Goal: Information Seeking & Learning: Check status

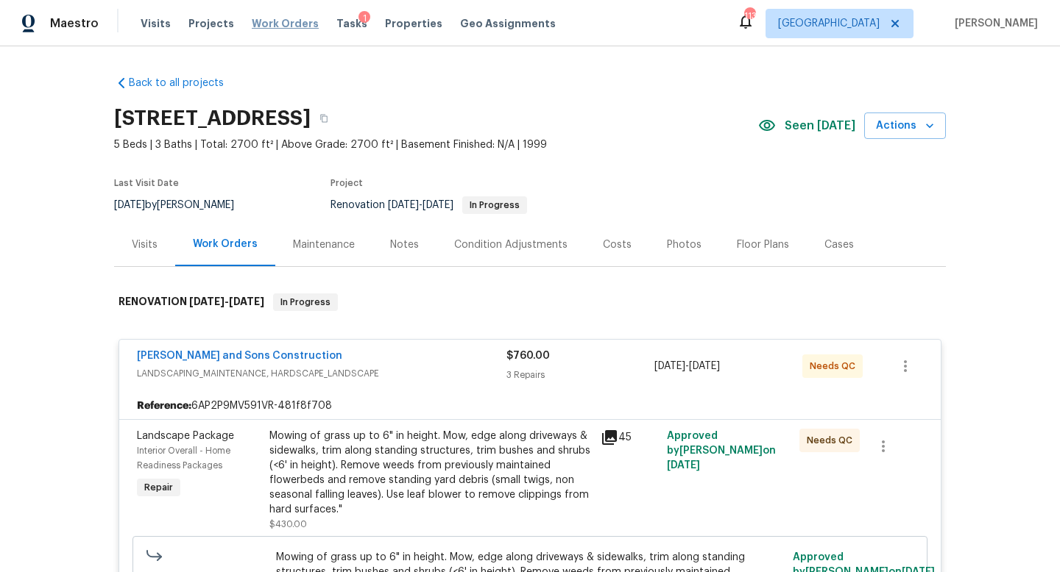
click at [279, 26] on span "Work Orders" at bounding box center [285, 23] width 67 height 15
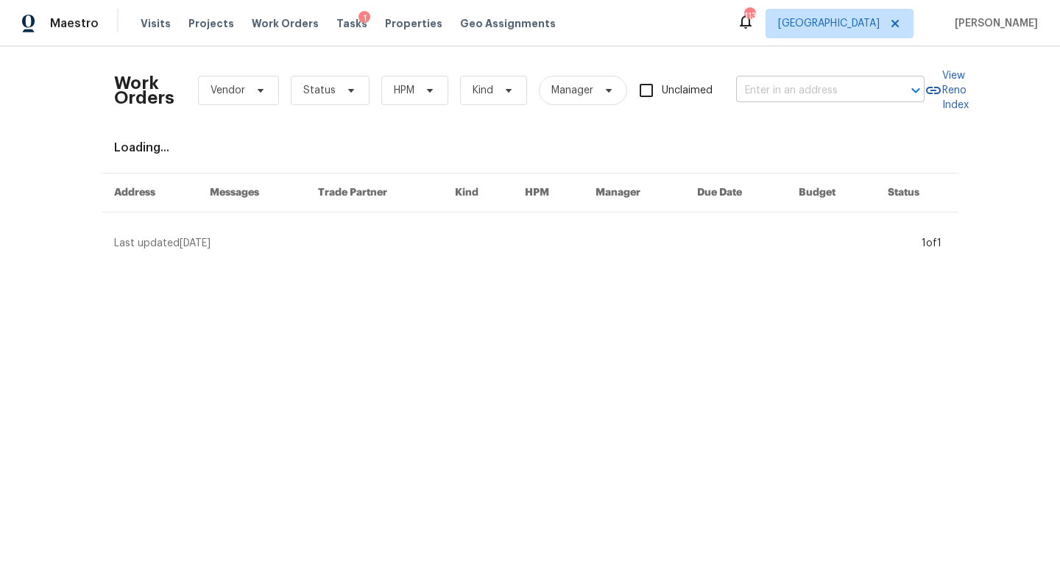
click at [829, 90] on input "text" at bounding box center [809, 90] width 147 height 23
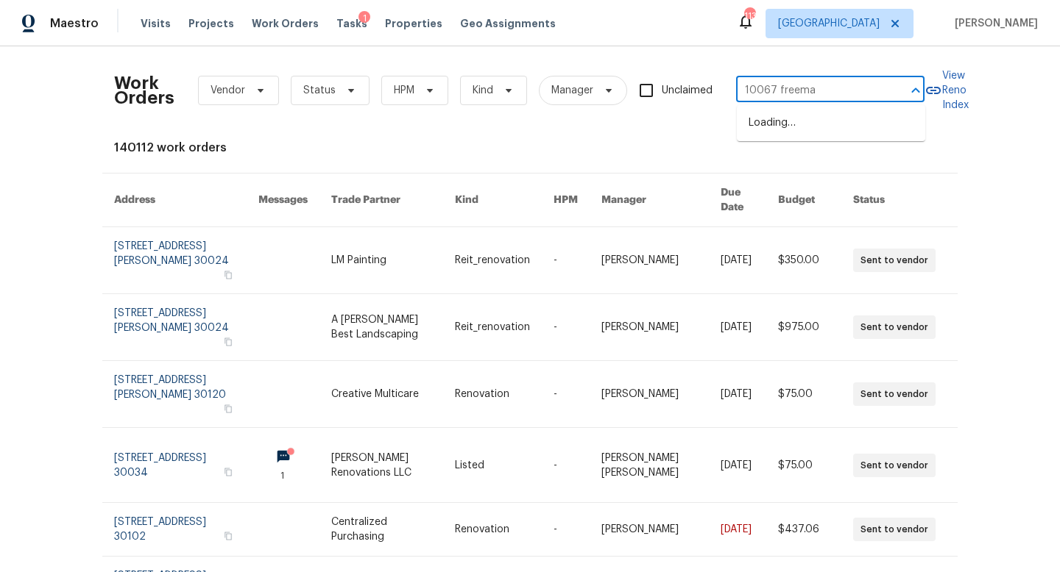
type input "10067 [PERSON_NAME]"
click at [787, 141] on li "[STREET_ADDRESS][PERSON_NAME]" at bounding box center [831, 131] width 188 height 40
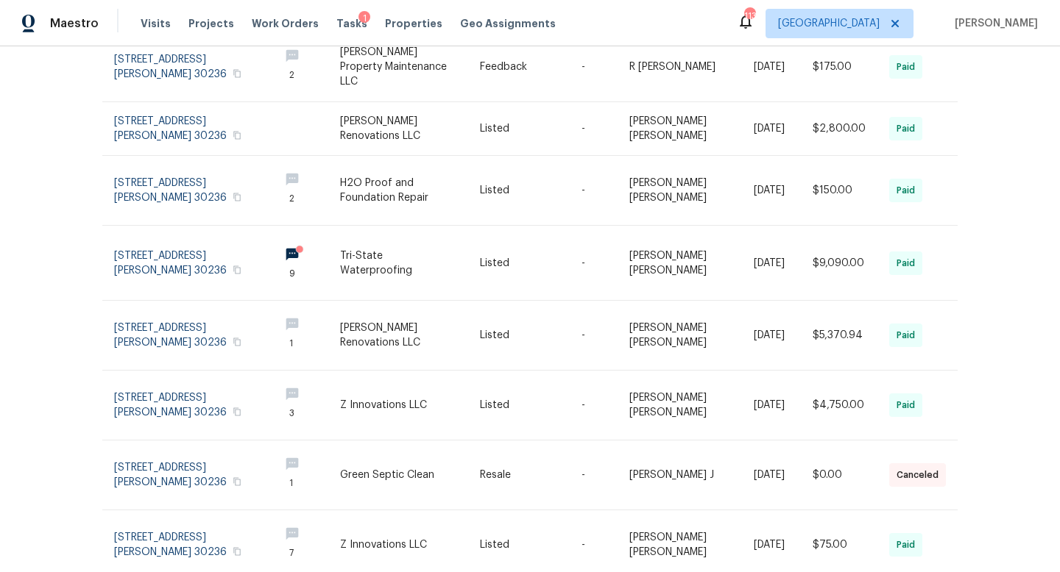
scroll to position [330, 0]
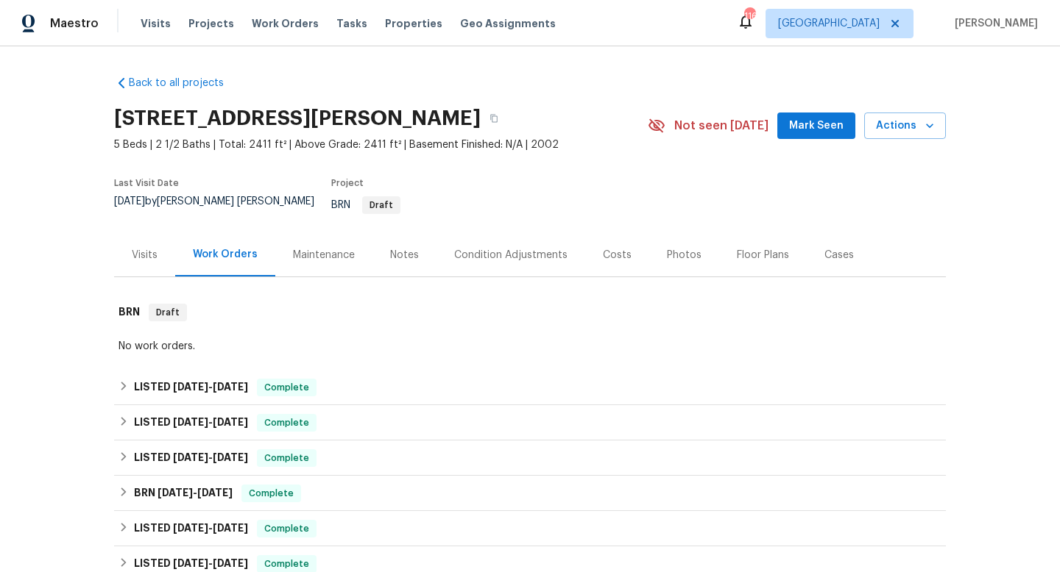
click at [146, 248] on div "Visits" at bounding box center [145, 255] width 26 height 15
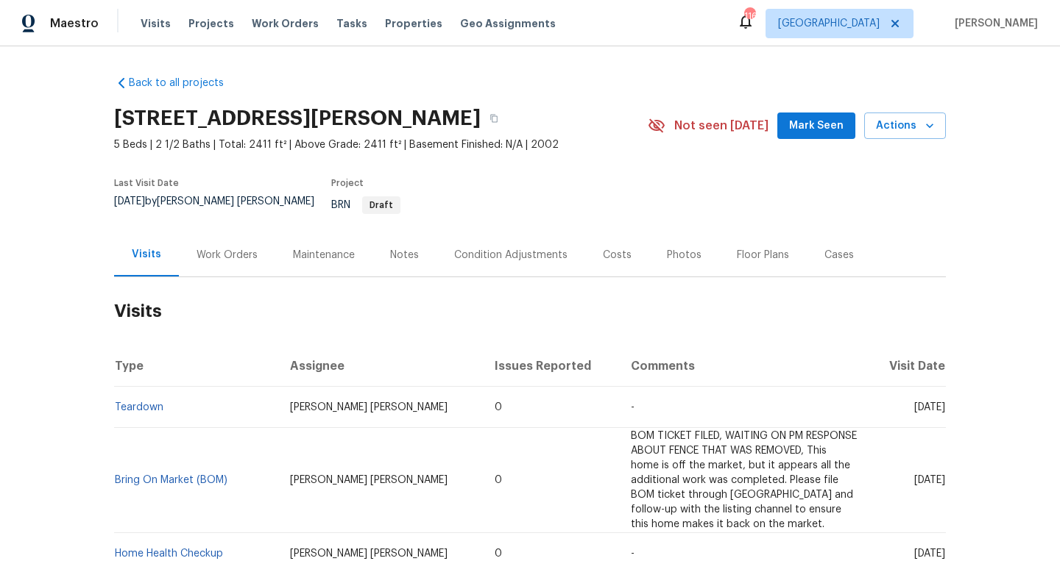
click at [247, 235] on div "Work Orders" at bounding box center [227, 254] width 96 height 43
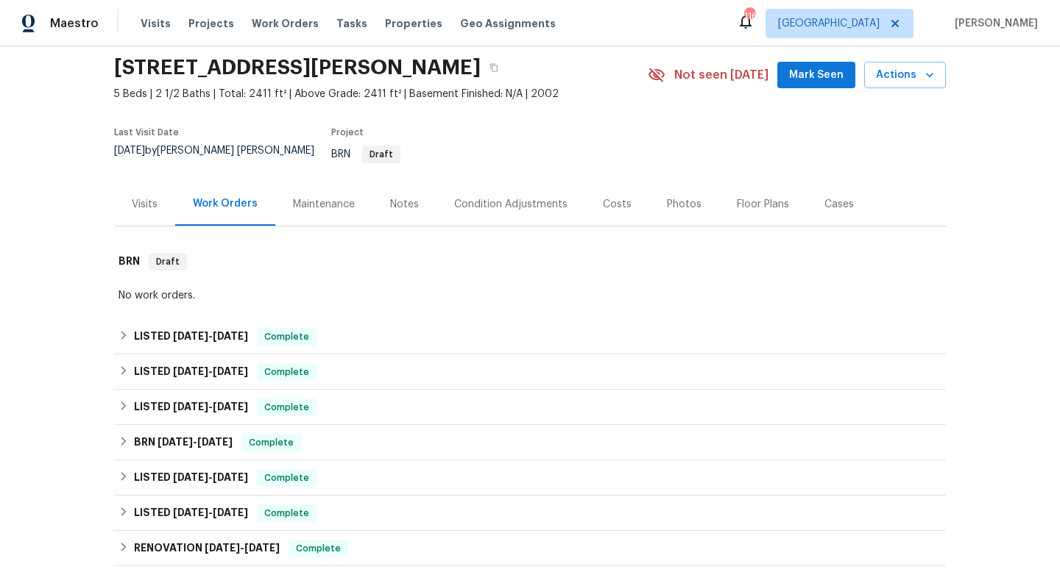
scroll to position [58, 0]
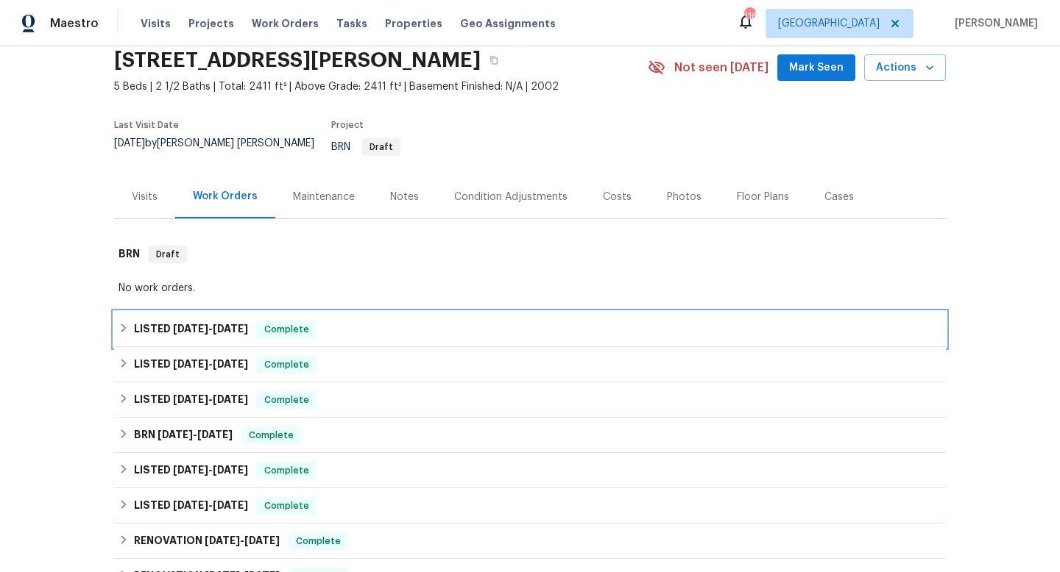
click at [242, 321] on h6 "LISTED [DATE] - [DATE]" at bounding box center [191, 330] width 114 height 18
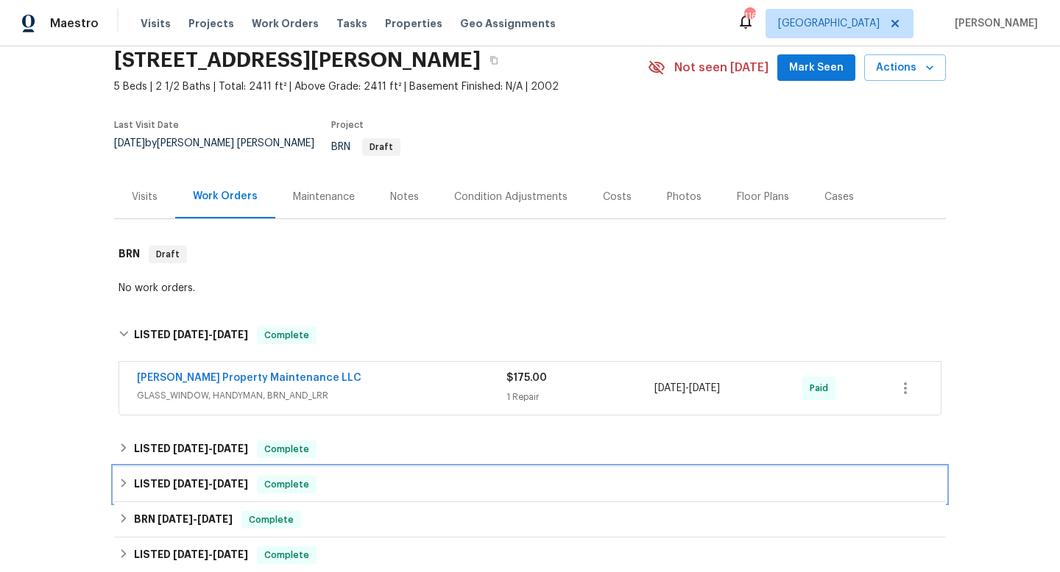
click at [233, 467] on div "LISTED [DATE] - [DATE] Complete" at bounding box center [530, 484] width 832 height 35
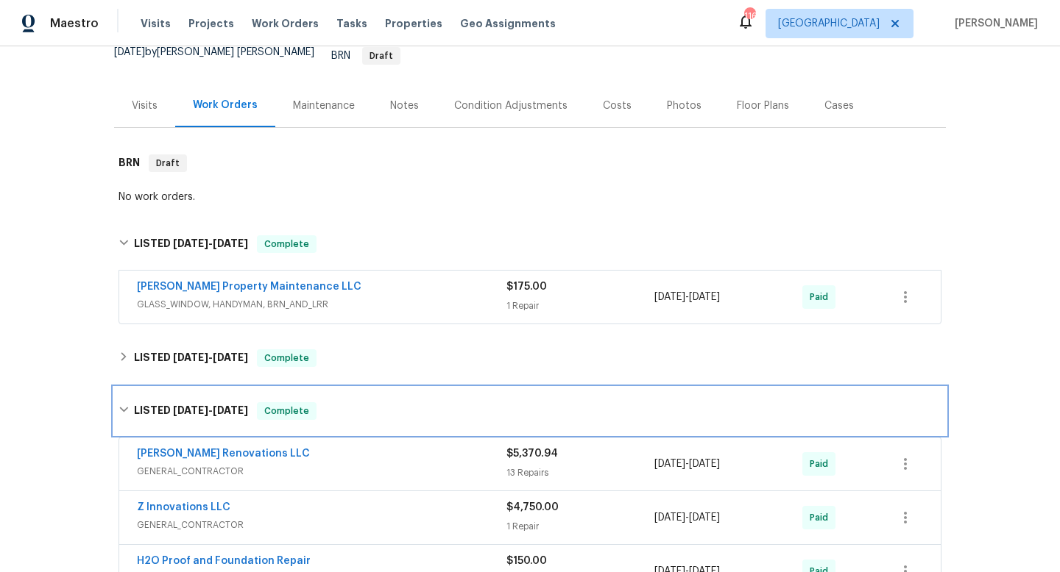
scroll to position [182, 0]
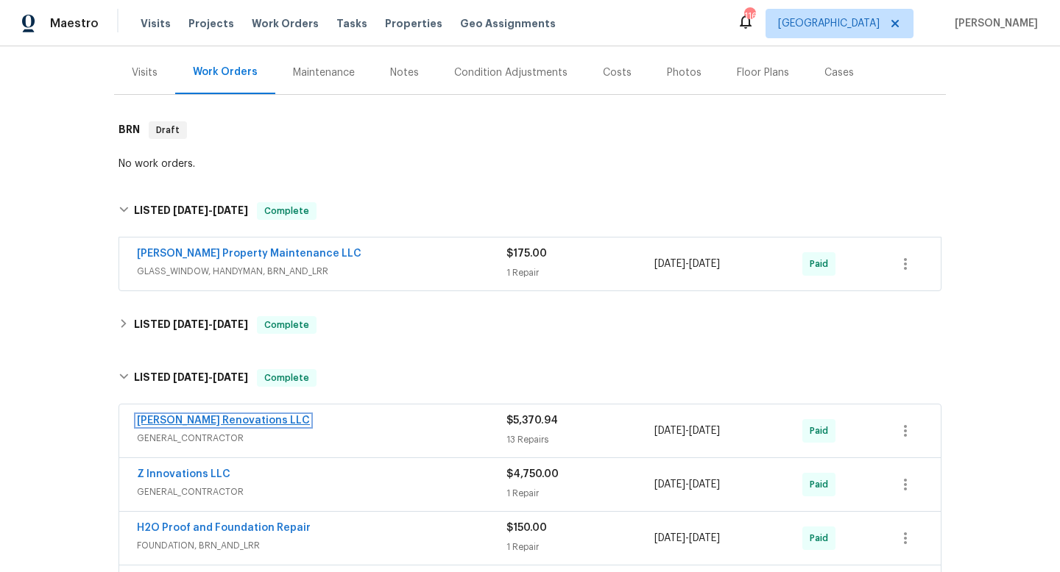
click at [233, 416] on link "[PERSON_NAME] Renovations LLC" at bounding box center [223, 421] width 173 height 10
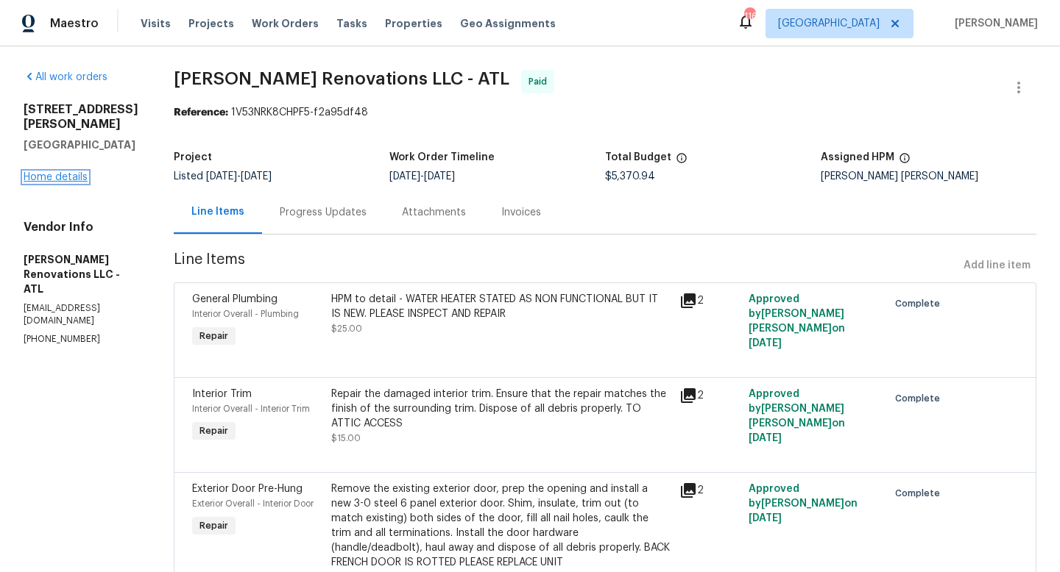
click at [73, 172] on link "Home details" at bounding box center [56, 177] width 64 height 10
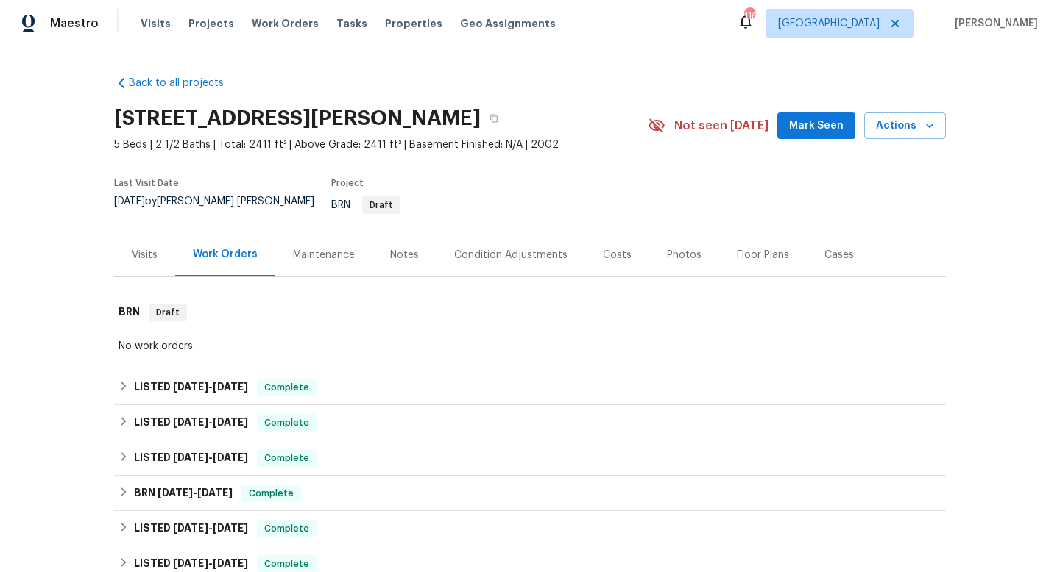
click at [153, 248] on div "Visits" at bounding box center [145, 255] width 26 height 15
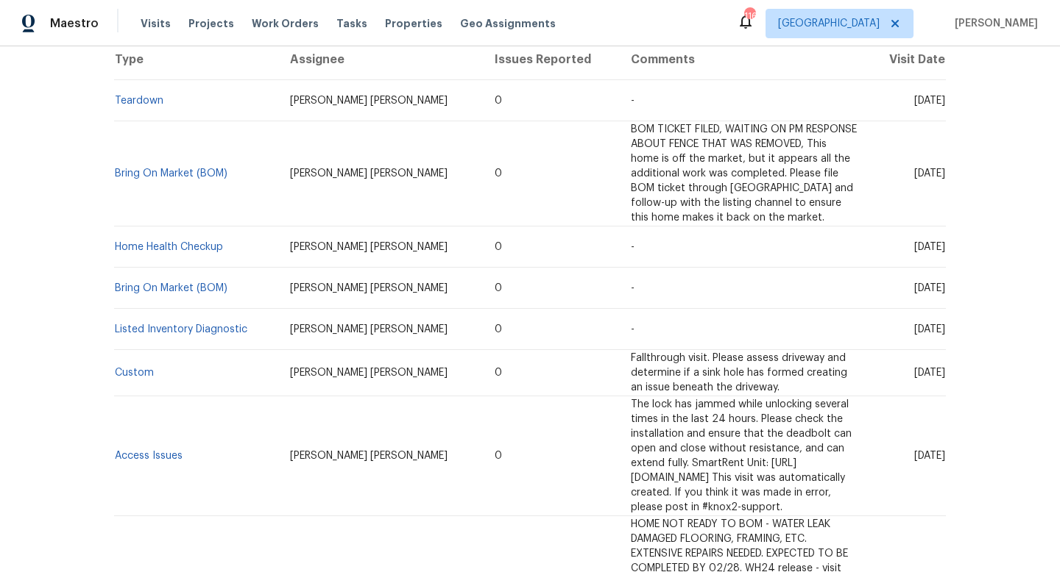
scroll to position [308, 0]
